Goal: Information Seeking & Learning: Learn about a topic

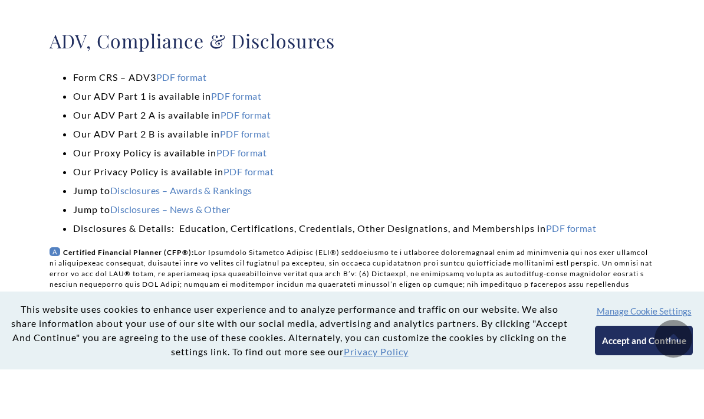
scroll to position [184, 0]
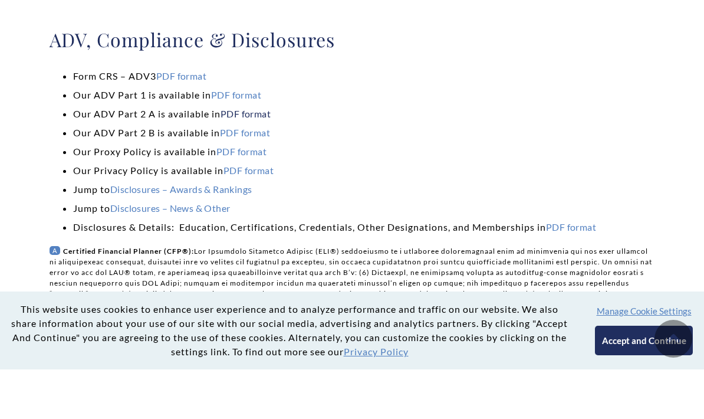
click at [242, 158] on link "PDF format" at bounding box center [246, 163] width 50 height 11
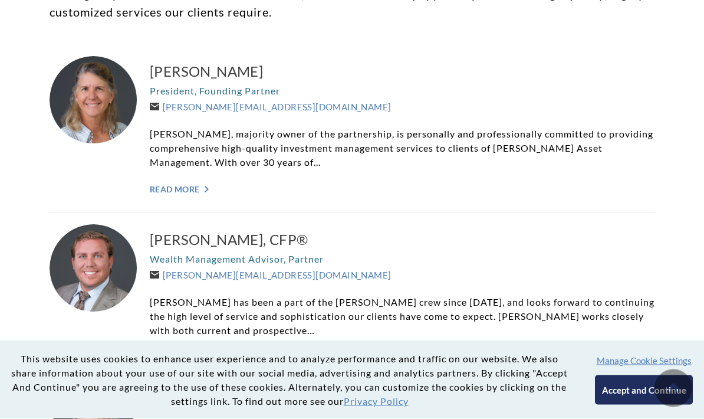
scroll to position [318, 0]
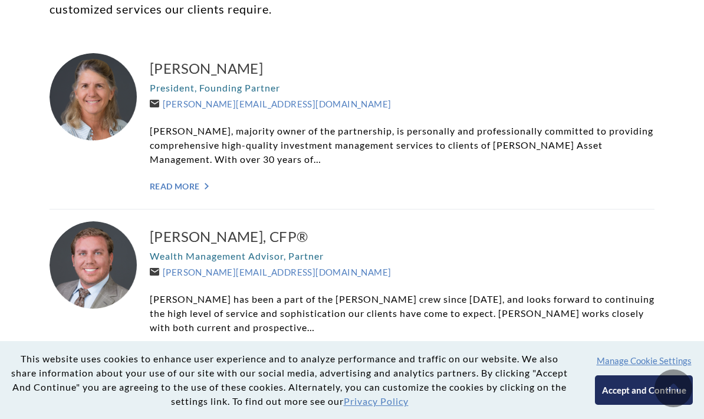
click at [192, 178] on div "Carolyn P. Taylor President, Founding Partner Carolyn@WeatherlyAssetMgt.com Car…" at bounding box center [402, 125] width 505 height 144
click at [188, 187] on link "Read More ">" at bounding box center [402, 186] width 505 height 10
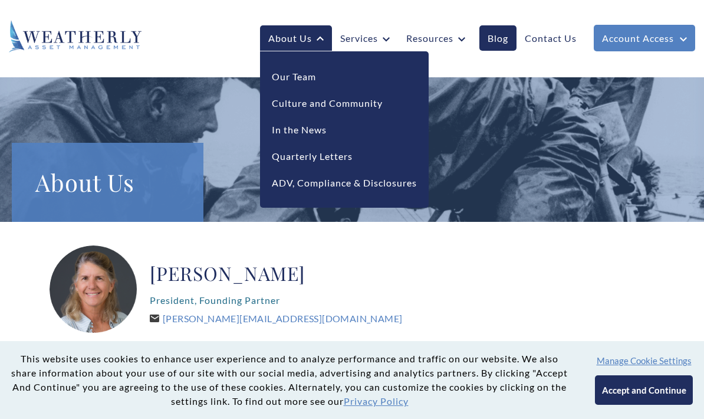
click at [334, 76] on li "Our Team" at bounding box center [344, 76] width 145 height 27
click at [306, 78] on link "Our Team" at bounding box center [294, 77] width 44 height 14
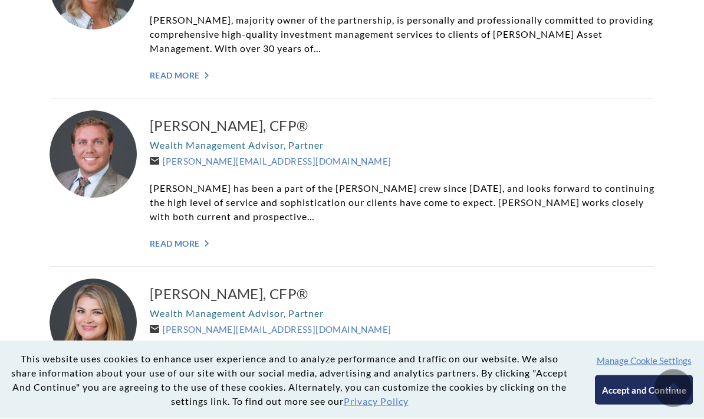
scroll to position [429, 0]
click at [172, 240] on link "Read More ">" at bounding box center [402, 243] width 505 height 10
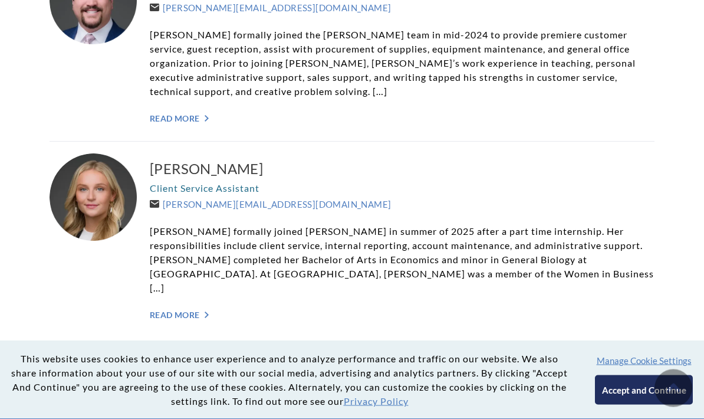
scroll to position [3096, 0]
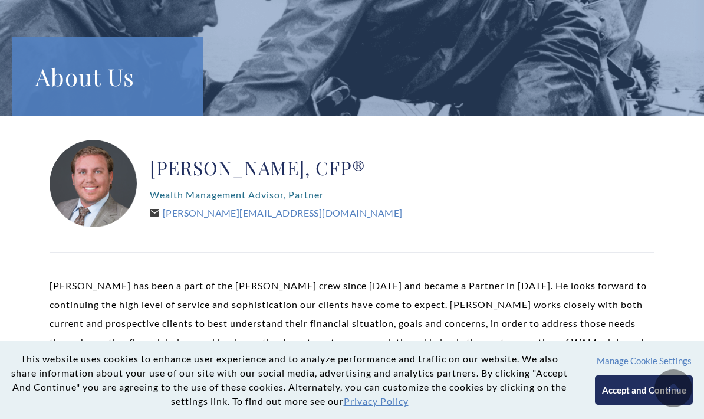
scroll to position [126, 0]
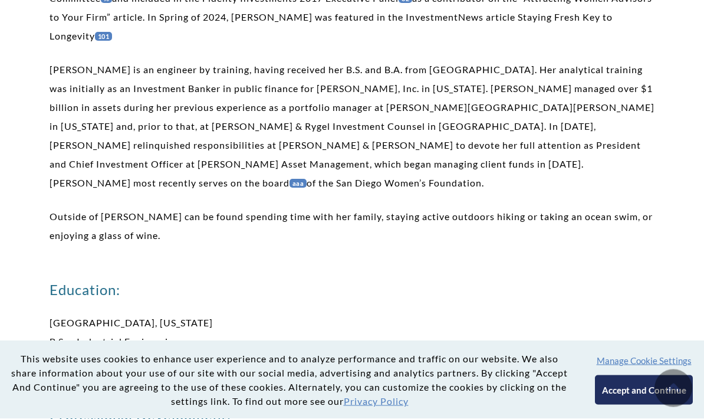
scroll to position [611, 0]
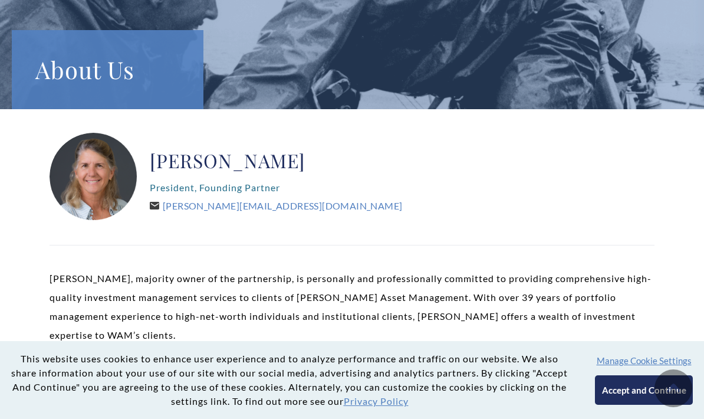
scroll to position [113, 0]
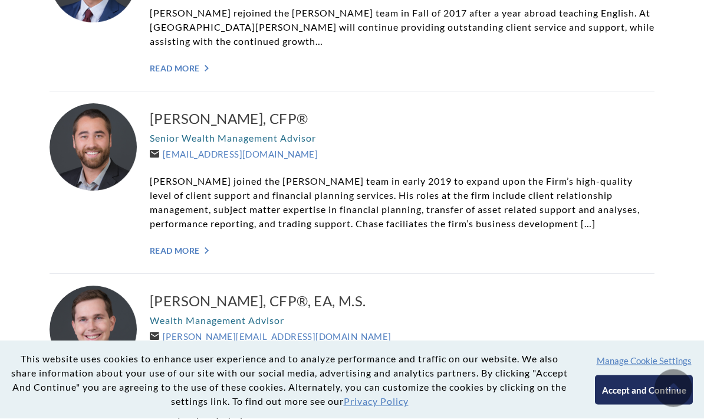
scroll to position [1324, 0]
